Goal: Information Seeking & Learning: Find specific fact

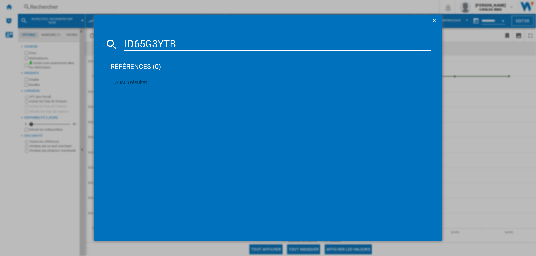
click at [44, 39] on div "ID65G3YTB références (0) Aucun résultat" at bounding box center [268, 128] width 536 height 256
type input "HR578GFS7F"
click at [186, 77] on div "SIEMENS IQ500 HR578GFS7F NOIR" at bounding box center [270, 80] width 317 height 9
click at [161, 77] on div "SIEMENS IQ500 HR578GFS7F NOIR" at bounding box center [270, 80] width 317 height 9
click at [435, 20] on ng-md-icon "getI18NText('BUTTONS.CLOSE_DIALOG')" at bounding box center [434, 21] width 7 height 7
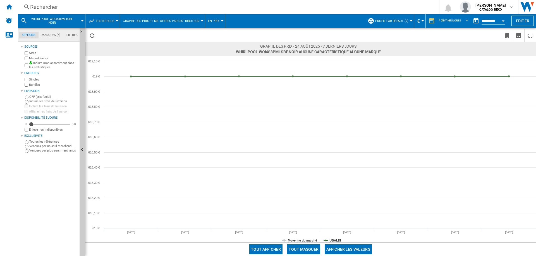
click at [50, 4] on div "Rechercher" at bounding box center [227, 7] width 394 height 8
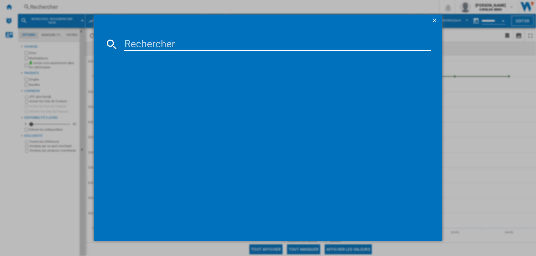
click at [139, 43] on input at bounding box center [277, 44] width 307 height 13
type input "HR578GFS7F"
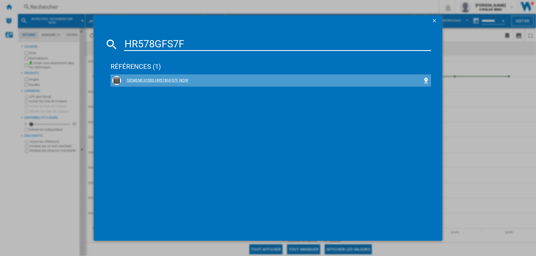
click at [168, 79] on div "SIEMENS IQ500 HR578GFS7F NOIR" at bounding box center [271, 81] width 301 height 6
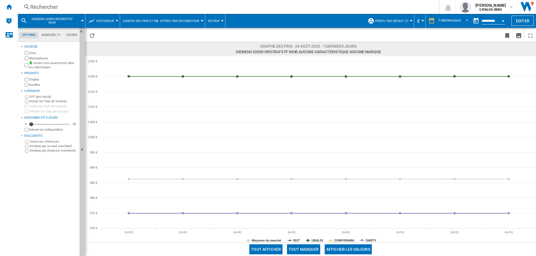
click at [292, 241] on rect at bounding box center [310, 149] width 450 height 187
click at [295, 240] on tspan "BUT" at bounding box center [296, 240] width 6 height 3
click at [310, 240] on rect at bounding box center [310, 149] width 450 height 187
drag, startPoint x: 317, startPoint y: 240, endPoint x: 321, endPoint y: 240, distance: 4.5
click at [317, 240] on tspan "UBALDI" at bounding box center [316, 240] width 11 height 3
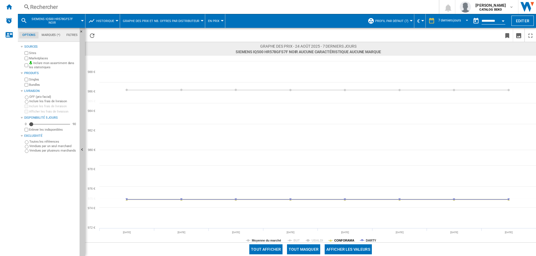
click at [341, 241] on tspan "CONFORAMA" at bounding box center [344, 240] width 20 height 3
click at [372, 240] on tspan "DARTY" at bounding box center [370, 240] width 11 height 3
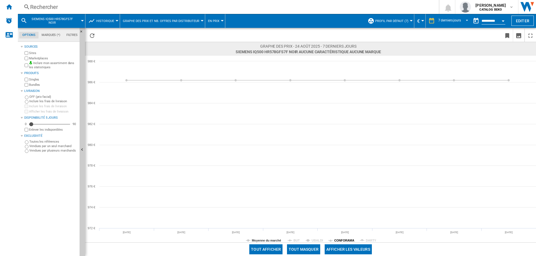
click at [350, 239] on tspan "CONFORAMA" at bounding box center [344, 240] width 20 height 3
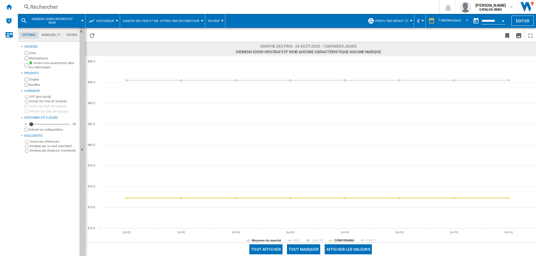
click at [350, 239] on tspan "CONFORAMA" at bounding box center [344, 240] width 20 height 3
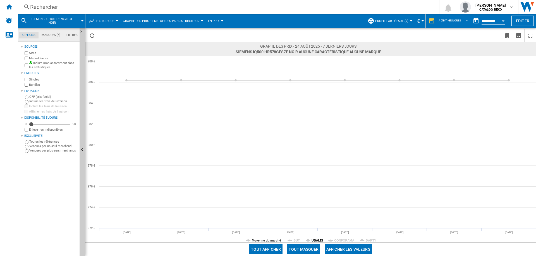
click at [320, 239] on tspan "UBALDI" at bounding box center [316, 240] width 11 height 3
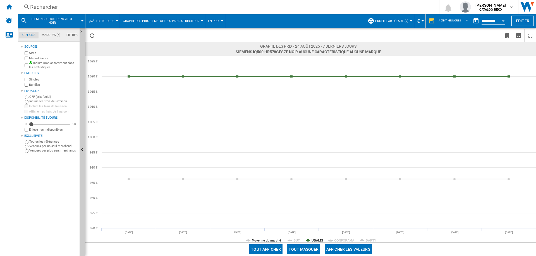
click at [320, 239] on tspan "UBALDI" at bounding box center [316, 240] width 11 height 3
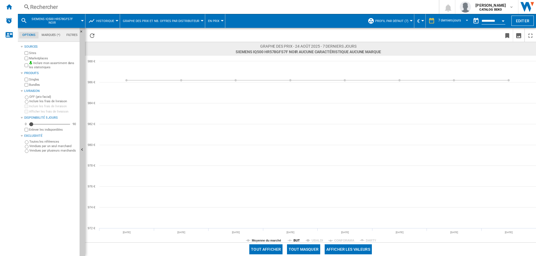
click at [294, 240] on tspan "BUT" at bounding box center [296, 240] width 6 height 3
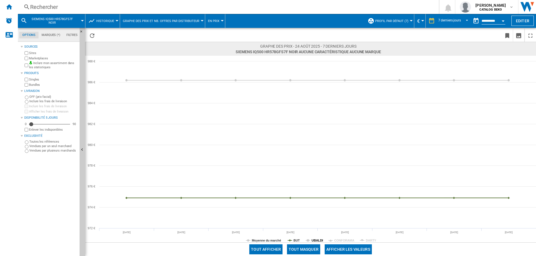
drag, startPoint x: 315, startPoint y: 240, endPoint x: 326, endPoint y: 242, distance: 11.1
click at [315, 240] on tspan "UBALDI" at bounding box center [316, 240] width 11 height 3
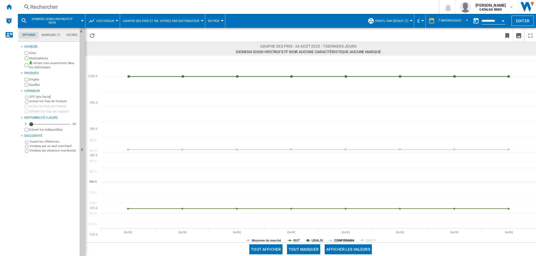
click at [350, 242] on tspan "CONFORAMA" at bounding box center [344, 240] width 20 height 3
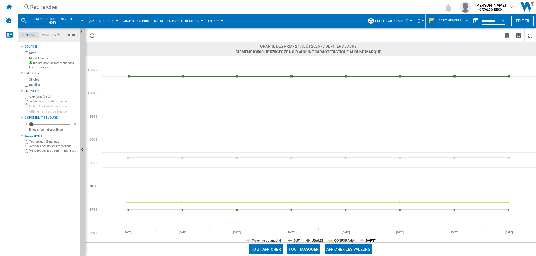
click at [374, 242] on tspan "DARTY" at bounding box center [370, 240] width 11 height 3
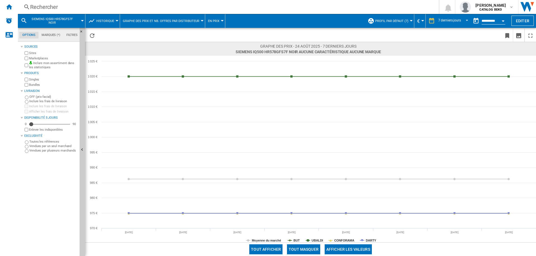
click at [43, 6] on div "Rechercher" at bounding box center [227, 7] width 394 height 8
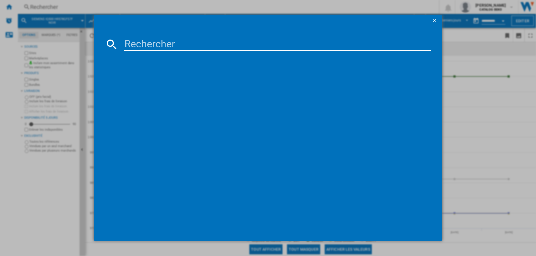
click at [149, 40] on input at bounding box center [277, 44] width 307 height 13
type input "HBG7741W1F"
click at [175, 79] on div "BOSCH SERIE8 HBG7741W1F BLANC" at bounding box center [271, 81] width 301 height 6
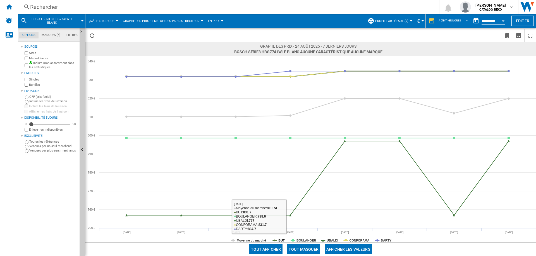
drag, startPoint x: 282, startPoint y: 241, endPoint x: 295, endPoint y: 241, distance: 13.4
click at [282, 241] on tspan "BUT" at bounding box center [281, 240] width 6 height 3
click at [300, 241] on tspan "BOULANGER" at bounding box center [306, 240] width 20 height 3
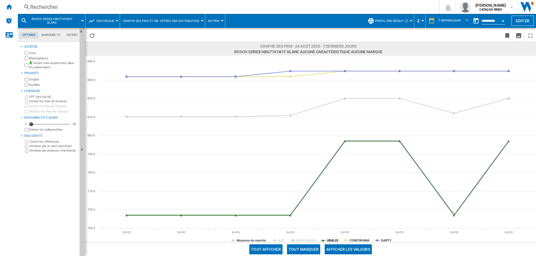
click at [329, 241] on tspan "UBALDI" at bounding box center [331, 240] width 11 height 3
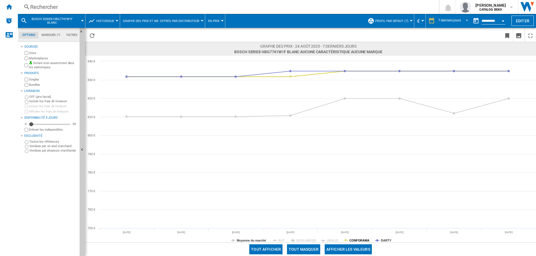
click at [358, 241] on tspan "CONFORAMA" at bounding box center [359, 240] width 20 height 3
click at [384, 241] on tspan "DARTY" at bounding box center [385, 240] width 11 height 3
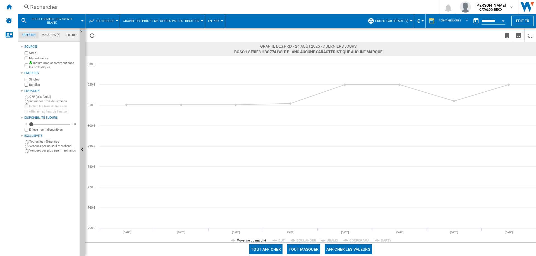
click at [384, 241] on tspan "DARTY" at bounding box center [385, 240] width 11 height 3
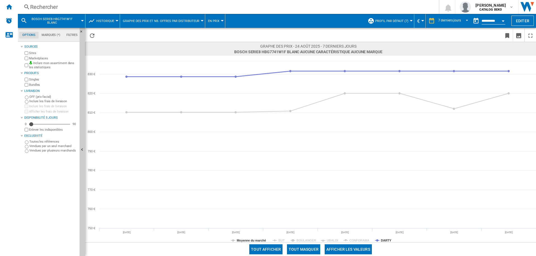
click at [384, 241] on tspan "DARTY" at bounding box center [385, 240] width 11 height 3
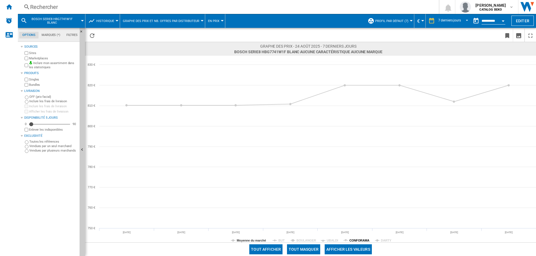
click at [361, 240] on tspan "CONFORAMA" at bounding box center [359, 240] width 20 height 3
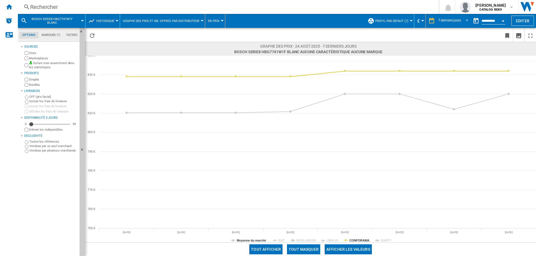
click at [361, 240] on tspan "CONFORAMA" at bounding box center [359, 240] width 20 height 3
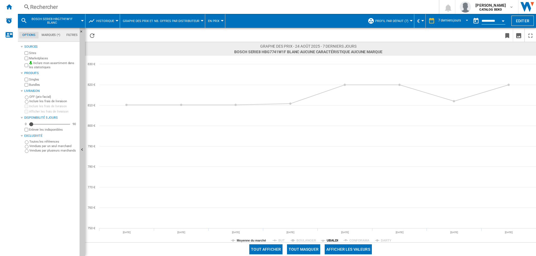
click at [324, 241] on icon at bounding box center [322, 241] width 4 height 0
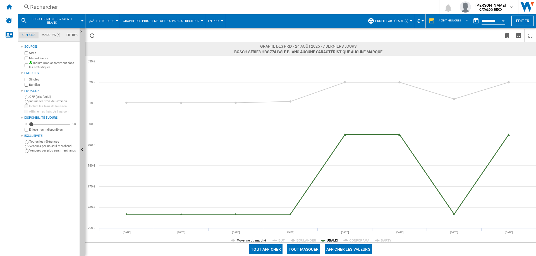
click at [327, 241] on tspan "UBALDI" at bounding box center [331, 240] width 11 height 3
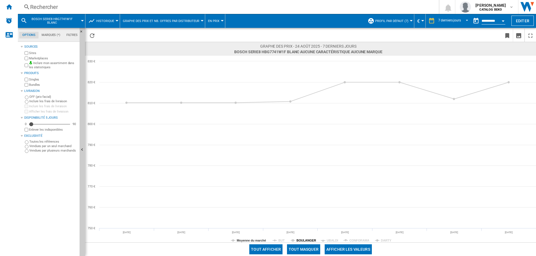
click at [302, 242] on tspan "BOULANGER" at bounding box center [306, 240] width 20 height 3
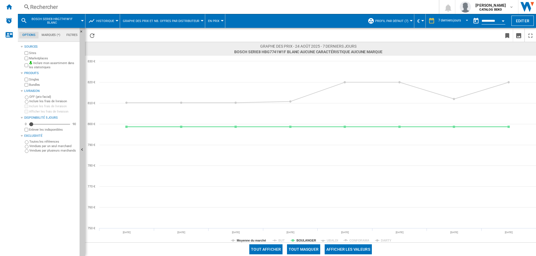
click at [300, 242] on tspan "BOULANGER" at bounding box center [306, 240] width 20 height 3
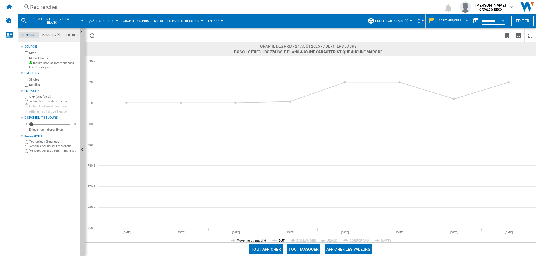
click at [283, 241] on tspan "BUT" at bounding box center [281, 240] width 6 height 3
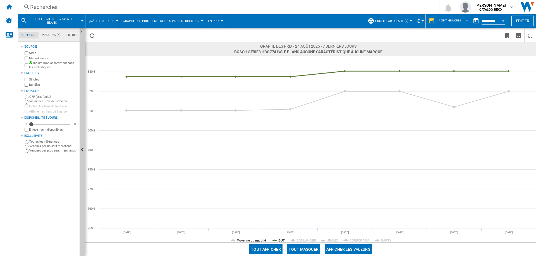
click at [283, 241] on tspan "BUT" at bounding box center [281, 240] width 6 height 3
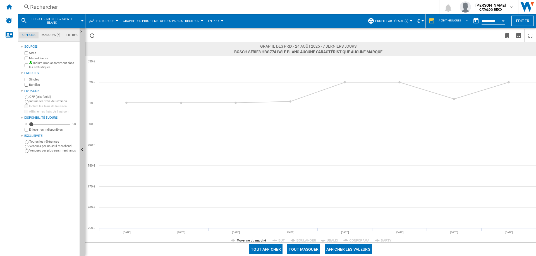
click at [50, 7] on div "Rechercher" at bounding box center [227, 7] width 394 height 8
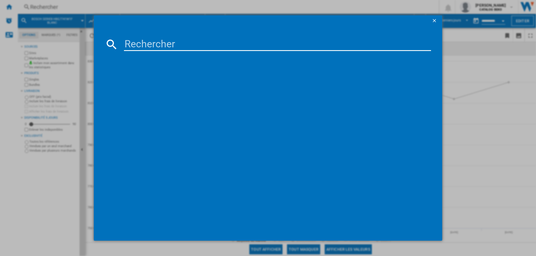
click at [157, 48] on input at bounding box center [277, 44] width 307 height 13
type input "ID46G5YTB"
click at [155, 81] on div "HAIER H6ID46G5YTB NOIR" at bounding box center [271, 81] width 301 height 6
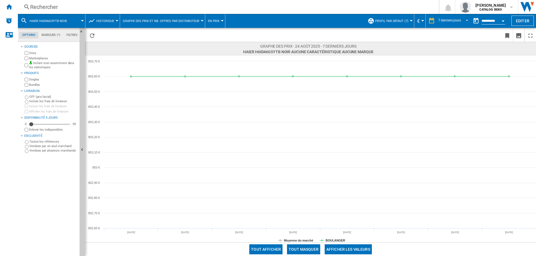
click at [265, 51] on span "HAIER H6ID46G5YTB NOIR Aucune caractéristique Aucune marque [0 produit ]" at bounding box center [308, 52] width 130 height 6
copy span "H6ID46G5YTB"
click at [47, 8] on div "Rechercher" at bounding box center [227, 7] width 394 height 8
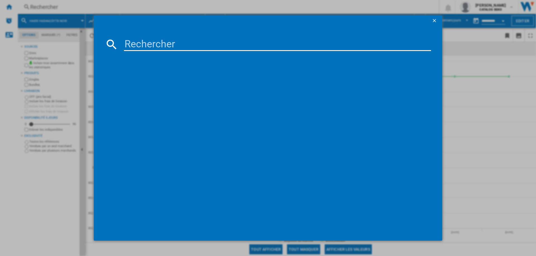
click at [148, 42] on input at bounding box center [277, 44] width 307 height 13
type input "DOP4543H"
drag, startPoint x: 146, startPoint y: 82, endPoint x: 191, endPoint y: 243, distance: 166.6
click at [146, 82] on div "DE [PERSON_NAME] DOP4543H NOIR" at bounding box center [271, 81] width 301 height 6
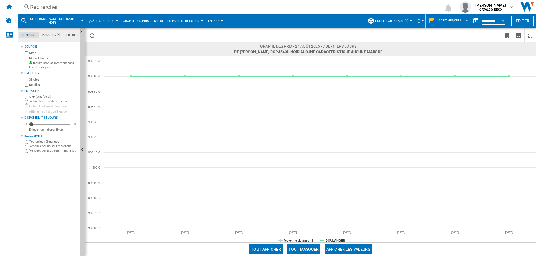
click at [50, 9] on div "Rechercher" at bounding box center [227, 7] width 394 height 8
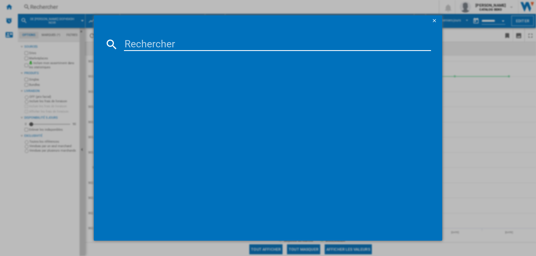
click at [164, 38] on input at bounding box center [277, 44] width 307 height 13
drag, startPoint x: 198, startPoint y: 41, endPoint x: 78, endPoint y: 41, distance: 119.9
click at [78, 41] on div "DOR4546B références (0) Aucun résultat" at bounding box center [268, 128] width 536 height 256
paste input "HR372G0S3"
drag, startPoint x: 195, startPoint y: 45, endPoint x: 0, endPoint y: 22, distance: 196.1
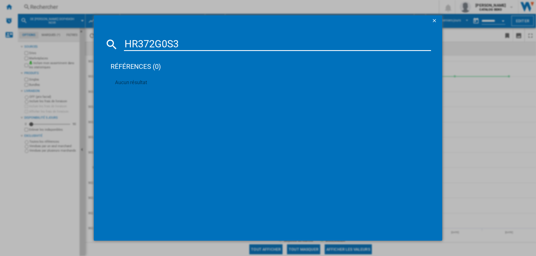
click at [0, 22] on div "HR372G0S3 références (0) Aucun résultat" at bounding box center [268, 128] width 536 height 256
paste input "MDS 8008 X AIR FRYER"
drag, startPoint x: 246, startPoint y: 44, endPoint x: 0, endPoint y: 33, distance: 246.5
click at [0, 33] on div "MDS 8008 X AIR FRYER références (0) Aucun résultat" at bounding box center [268, 128] width 536 height 256
paste input "DOP4546BT"
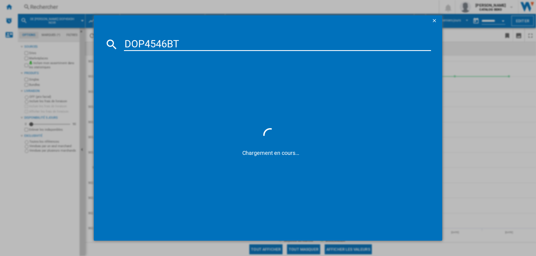
type input "DOP4546BT"
click at [173, 79] on div "DE [PERSON_NAME] DOP4546BT NOIR" at bounding box center [271, 81] width 301 height 6
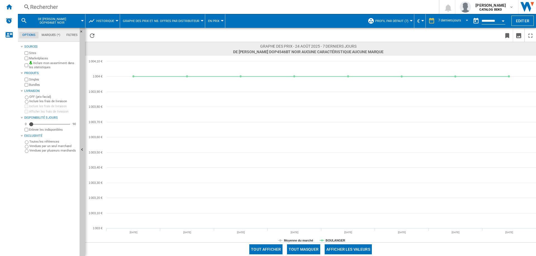
click at [48, 5] on div "Rechercher" at bounding box center [227, 7] width 394 height 8
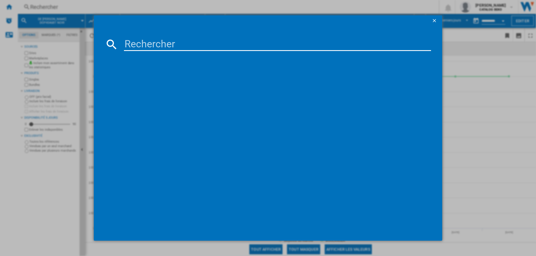
click at [181, 48] on input at bounding box center [277, 44] width 307 height 13
drag, startPoint x: 181, startPoint y: 40, endPoint x: 69, endPoint y: 41, distance: 112.1
click at [69, 41] on div "DOR4546X références (0) Aucun résultat" at bounding box center [268, 128] width 536 height 256
paste input "RP4765B"
drag, startPoint x: 173, startPoint y: 38, endPoint x: 67, endPoint y: 38, distance: 106.3
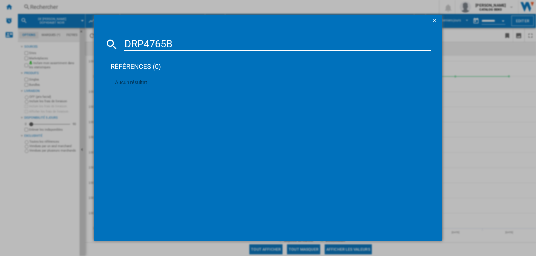
click at [67, 38] on div "DRP4765B références (0) Aucun résultat" at bounding box center [268, 128] width 536 height 256
paste input "WOI78FPT1SBA"
type input "WOI78FPT1SBA"
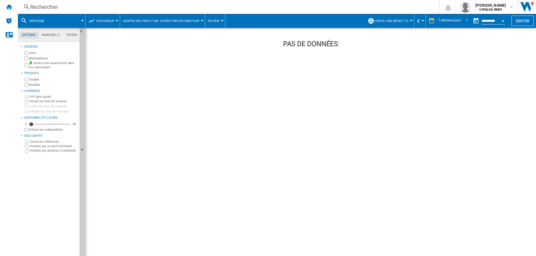
click at [32, 4] on div "Rechercher" at bounding box center [227, 7] width 394 height 8
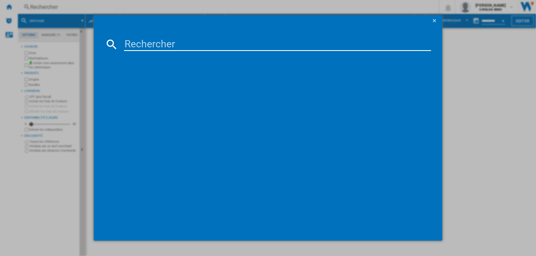
click at [166, 48] on input at bounding box center [277, 44] width 307 height 13
drag, startPoint x: 185, startPoint y: 42, endPoint x: 45, endPoint y: 40, distance: 139.8
click at [45, 40] on div "DCP4558H références (0) Aucun résultat" at bounding box center [268, 128] width 536 height 256
paste input "OP4546HT"
type input "DOP4546HT"
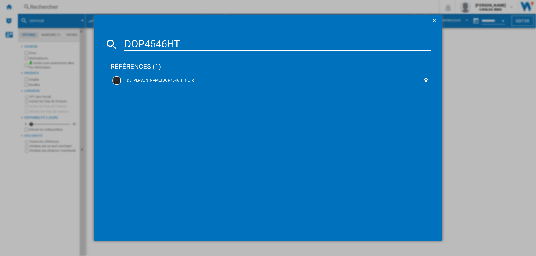
click at [167, 78] on div "DE [PERSON_NAME] DOP4546HT NOIR" at bounding box center [271, 81] width 301 height 6
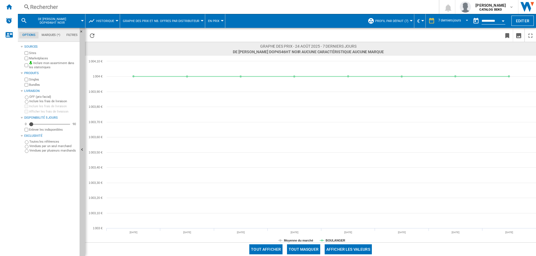
click at [45, 6] on div "Rechercher" at bounding box center [227, 7] width 394 height 8
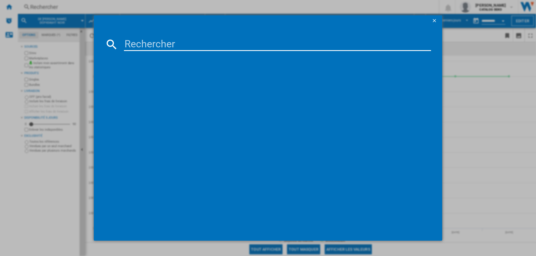
click at [144, 42] on input at bounding box center [277, 44] width 307 height 13
type input "DOR4747H"
click at [171, 75] on div "DE [PERSON_NAME] DOR4747H NOIR" at bounding box center [270, 80] width 320 height 12
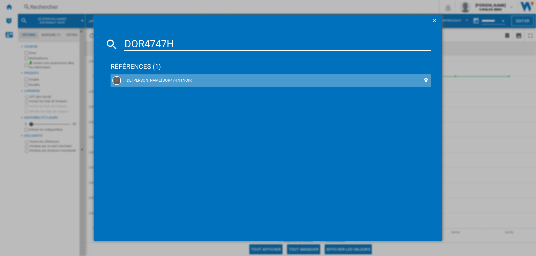
click at [173, 78] on div "DE [PERSON_NAME] DOR4747H NOIR" at bounding box center [271, 81] width 301 height 6
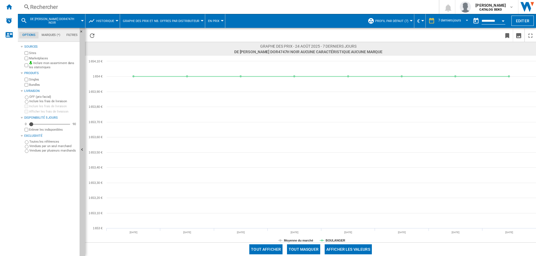
click at [55, 4] on div "Rechercher" at bounding box center [227, 7] width 394 height 8
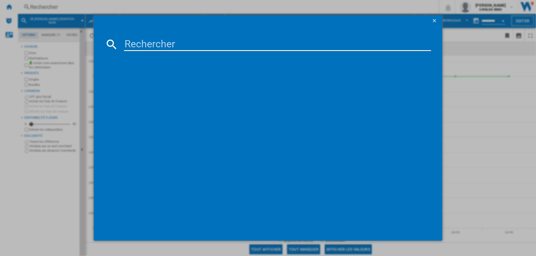
click at [145, 41] on input at bounding box center [277, 44] width 307 height 13
drag, startPoint x: 179, startPoint y: 45, endPoint x: 80, endPoint y: 33, distance: 98.9
click at [80, 33] on div "DOR4546H références (0) Aucun résultat" at bounding box center [268, 128] width 536 height 256
drag, startPoint x: 184, startPoint y: 41, endPoint x: 48, endPoint y: 43, distance: 136.1
click at [48, 43] on div "DOR4546H références (0) Aucun résultat" at bounding box center [268, 128] width 536 height 256
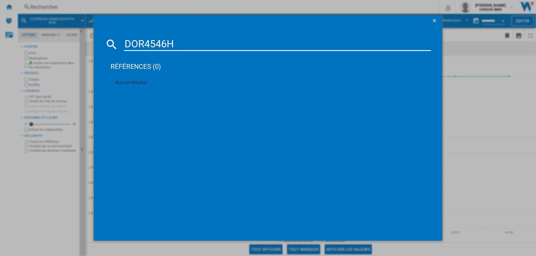
paste input "P4746XT"
type input "DOP4746XT"
click at [174, 78] on div "DE [PERSON_NAME] DOP4746XT INOX" at bounding box center [271, 81] width 301 height 6
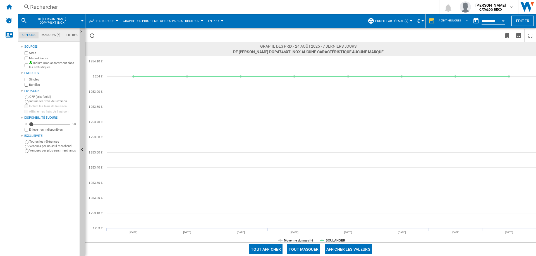
click at [54, 8] on div "Rechercher" at bounding box center [227, 7] width 394 height 8
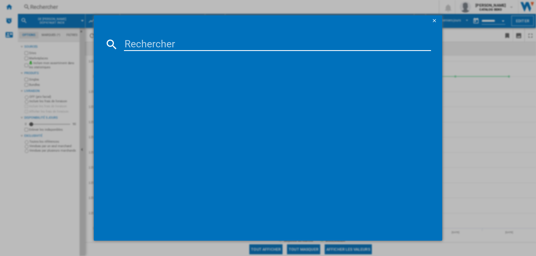
click at [151, 43] on input at bounding box center [277, 44] width 307 height 13
type input "TS6PB521AB"
click at [189, 78] on div "AEG 6000 SENSECOOK TS6PB521AB NOIR" at bounding box center [271, 81] width 301 height 6
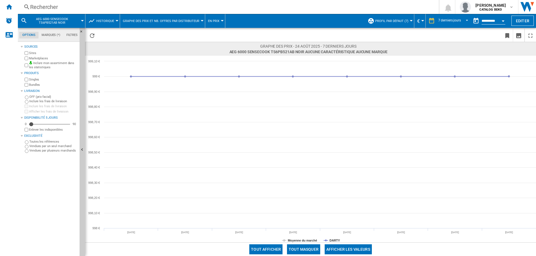
click at [47, 6] on div "Rechercher" at bounding box center [227, 7] width 394 height 8
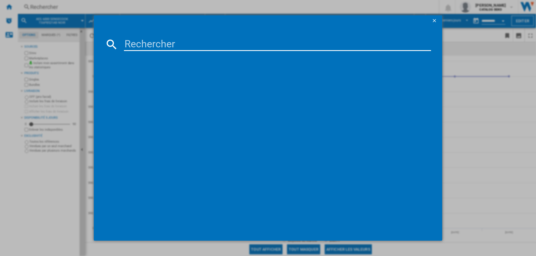
click at [159, 44] on input at bounding box center [277, 44] width 307 height 13
type input "BCBIM17301KSBMPBS"
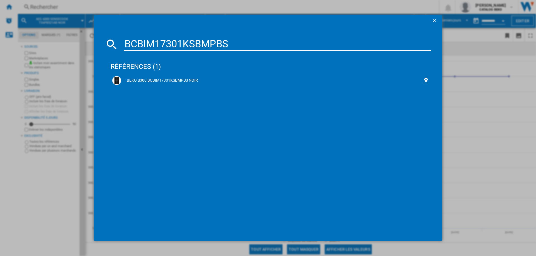
drag, startPoint x: 182, startPoint y: 78, endPoint x: 342, endPoint y: 254, distance: 237.8
click at [182, 78] on div "BEKO B300 BCBIM17301KSBMPBS NOIR" at bounding box center [271, 81] width 301 height 6
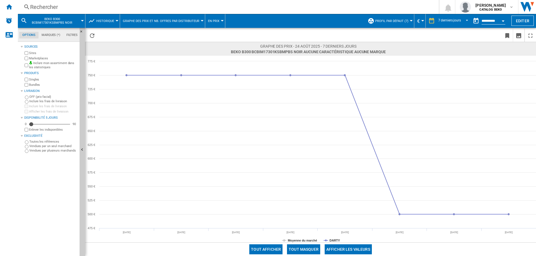
click at [54, 3] on div "Rechercher" at bounding box center [227, 7] width 394 height 8
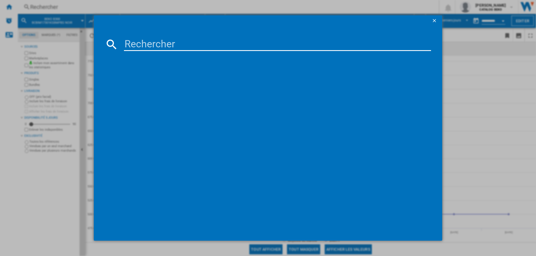
click at [149, 41] on input at bounding box center [277, 44] width 307 height 13
drag, startPoint x: 193, startPoint y: 46, endPoint x: 18, endPoint y: 45, distance: 174.6
click at [18, 45] on div "HM776GNB1F références (0) Aucun résultat" at bounding box center [268, 128] width 536 height 256
paste input "6 ID68C5YTB"
drag, startPoint x: 208, startPoint y: 47, endPoint x: 4, endPoint y: 40, distance: 203.5
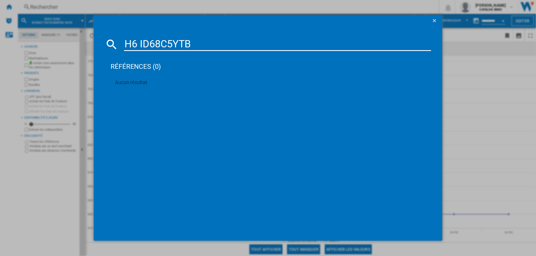
click at [4, 40] on div "H6 ID68C5YTB références (0) Aucun résultat" at bounding box center [268, 128] width 536 height 256
paste input "B479G5A7F"
drag, startPoint x: 187, startPoint y: 40, endPoint x: 45, endPoint y: 40, distance: 142.5
click at [45, 40] on div "HB479G5A7F références (0) Aucun résultat" at bounding box center [268, 128] width 536 height 256
paste input "WOI6A8PT1SXA"
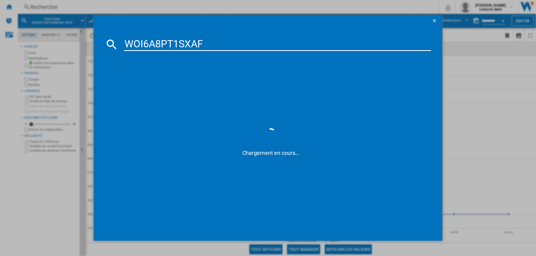
type input "WOI6A8PT1SXAF"
click at [185, 81] on div "WHIRLPOOL WOI6A8PT1SXAF INOX" at bounding box center [271, 81] width 301 height 6
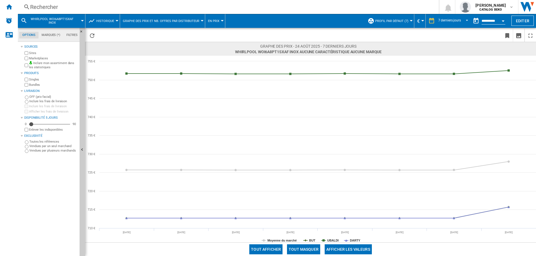
click at [46, 5] on div "Rechercher" at bounding box center [227, 7] width 394 height 8
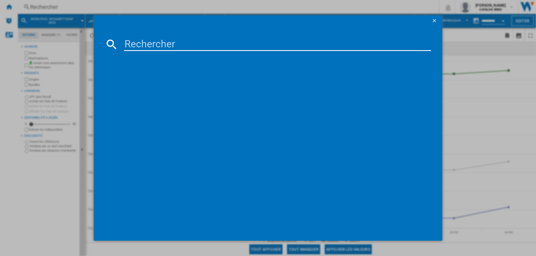
click at [177, 45] on input at bounding box center [277, 44] width 307 height 13
type input "OP64211EX"
click at [146, 80] on div "HISENSE OP64211EX NOIR GRIS" at bounding box center [271, 81] width 301 height 6
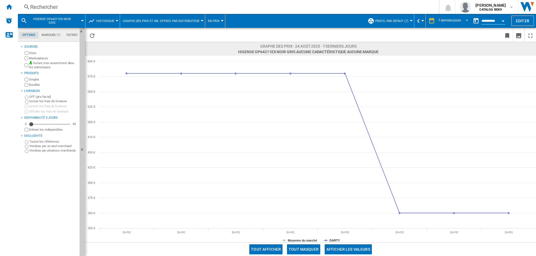
click at [41, 6] on div "Rechercher" at bounding box center [227, 7] width 394 height 8
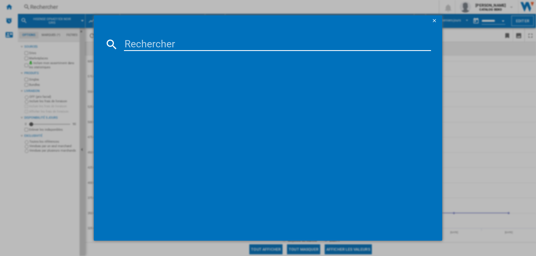
click at [183, 42] on input at bounding box center [277, 44] width 307 height 13
type input "SO6302M2N"
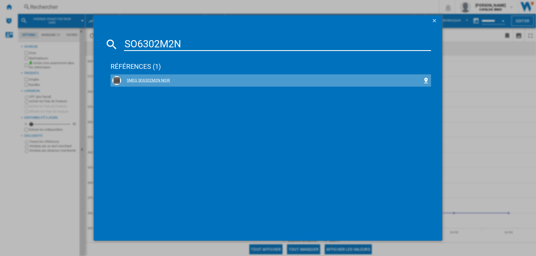
click at [164, 78] on div "SMEG SO6302M2N NOIR" at bounding box center [271, 81] width 301 height 6
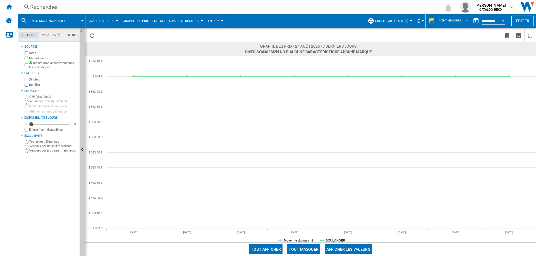
click at [35, 5] on div "Rechercher" at bounding box center [227, 7] width 394 height 8
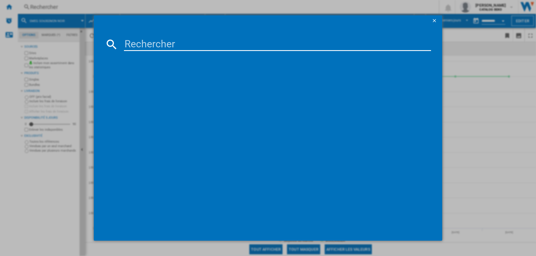
click at [197, 42] on input at bounding box center [277, 44] width 307 height 13
type input "SFP9302TN"
click at [173, 82] on div "SMEG SFP9302TN NOIR MAT" at bounding box center [271, 81] width 301 height 6
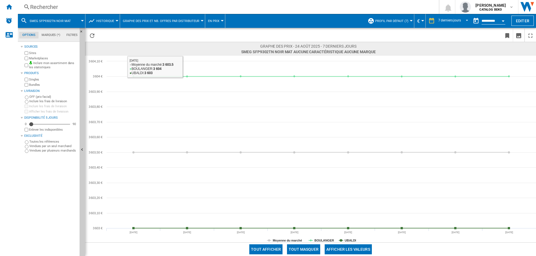
click at [46, 9] on div "Rechercher" at bounding box center [227, 7] width 394 height 8
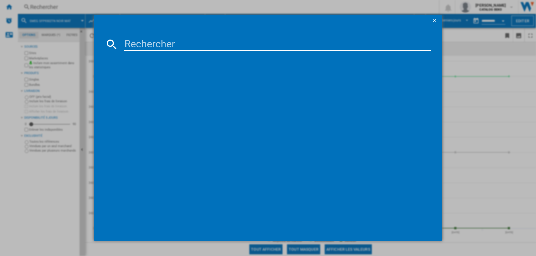
click at [150, 43] on input at bounding box center [277, 44] width 307 height 13
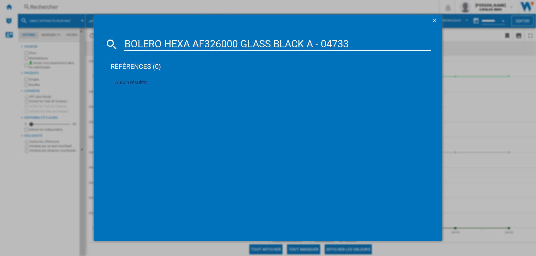
drag, startPoint x: 238, startPoint y: 40, endPoint x: 377, endPoint y: 41, distance: 139.2
click at [377, 41] on input "BOLERO HEXA AF326000 GLASS BLACK A - 04733" at bounding box center [277, 44] width 307 height 13
drag, startPoint x: 167, startPoint y: 45, endPoint x: 102, endPoint y: 45, distance: 65.0
click at [102, 45] on md-dialog-content "BOLERO HEXA AF326000 références (0) Aucun résultat" at bounding box center [268, 133] width 348 height 215
type input "HEXA AF326000"
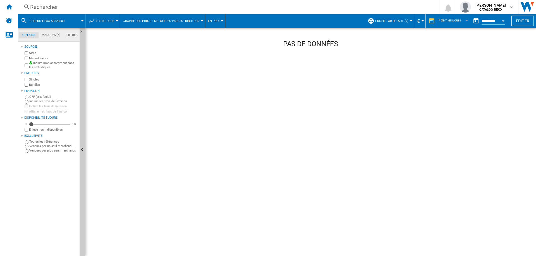
click at [45, 9] on div "Rechercher" at bounding box center [227, 7] width 394 height 8
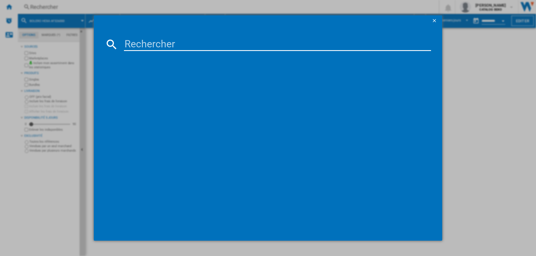
click at [149, 45] on input at bounding box center [277, 44] width 307 height 13
drag, startPoint x: 192, startPoint y: 43, endPoint x: 39, endPoint y: 42, distance: 152.9
click at [39, 42] on div "Trade Model références (0) Aucun résultat" at bounding box center [268, 128] width 536 height 256
paste input "WOI78FPT1SBA"
type input "WOI78FPT1SBA"
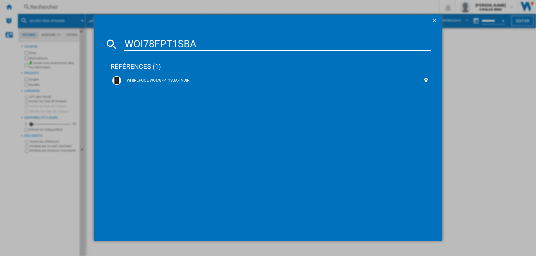
click at [168, 79] on div "WHIRLPOOL WOI78FPT1SBAF NOIR" at bounding box center [271, 81] width 301 height 6
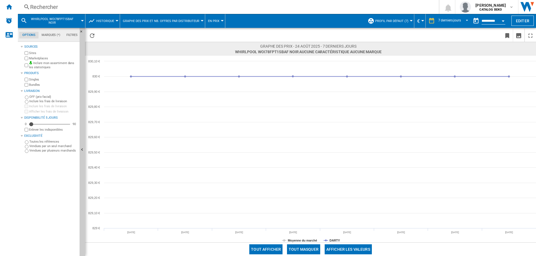
click at [44, 4] on div "Rechercher" at bounding box center [227, 7] width 394 height 8
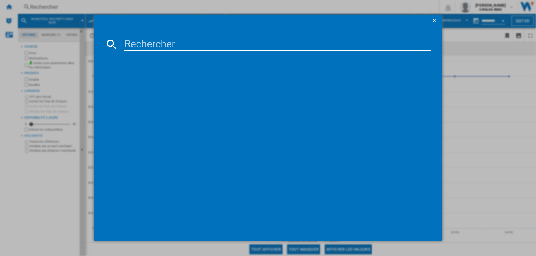
click at [212, 41] on input at bounding box center [277, 44] width 307 height 13
drag, startPoint x: 207, startPoint y: 43, endPoint x: 41, endPoint y: 43, distance: 166.0
click at [41, 43] on div "WOI7A8PT1SB références (0) Aucun résultat" at bounding box center [268, 128] width 536 height 256
paste input "HM976GMB1F"
type input "HM976GMB1F"
